Goal: Use online tool/utility

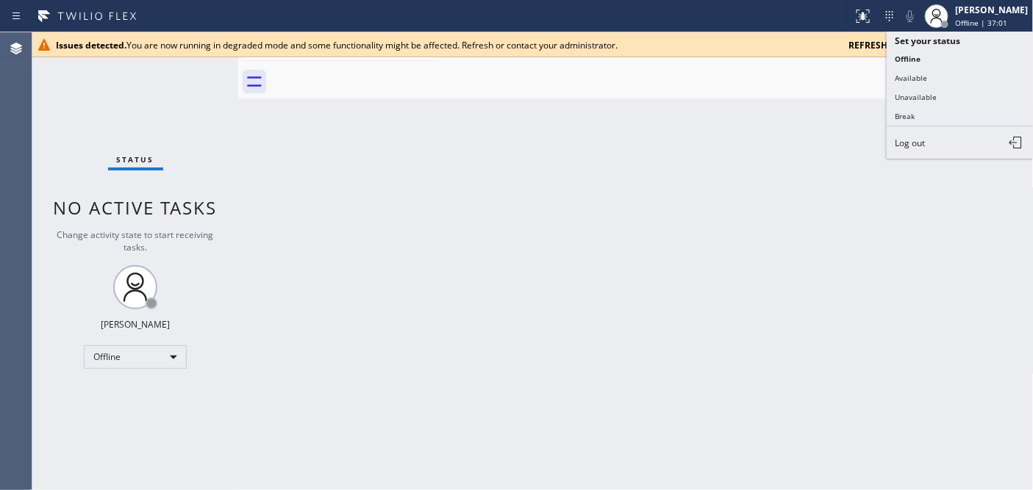
click at [765, 93] on div at bounding box center [652, 81] width 763 height 33
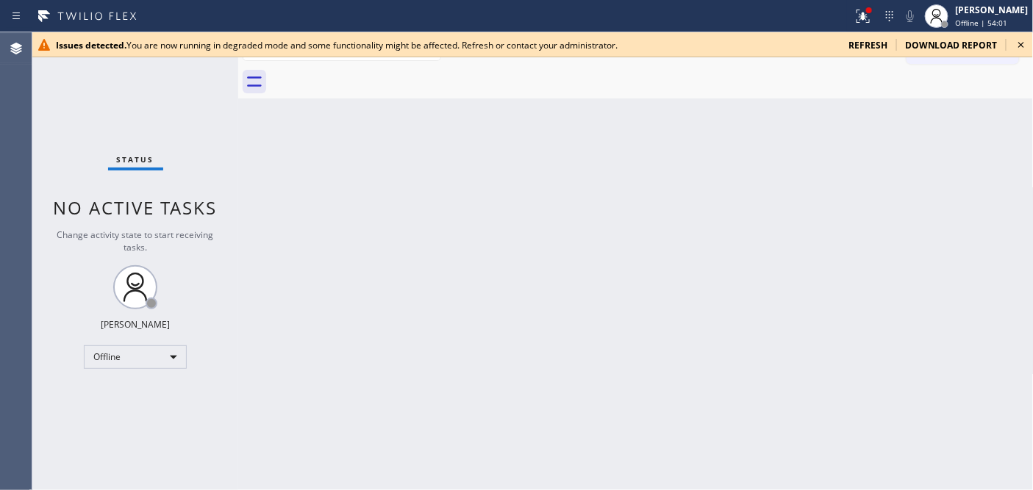
click at [304, 258] on div "Back to Dashboard Change Sender ID Customers Technicians Select a contact Outbo…" at bounding box center [636, 261] width 796 height 458
drag, startPoint x: 356, startPoint y: 179, endPoint x: 451, endPoint y: 21, distance: 185.4
click at [358, 179] on div "Back to Dashboard Change Sender ID Customers Technicians Select a contact Outbo…" at bounding box center [636, 261] width 796 height 458
